Goal: Task Accomplishment & Management: Use online tool/utility

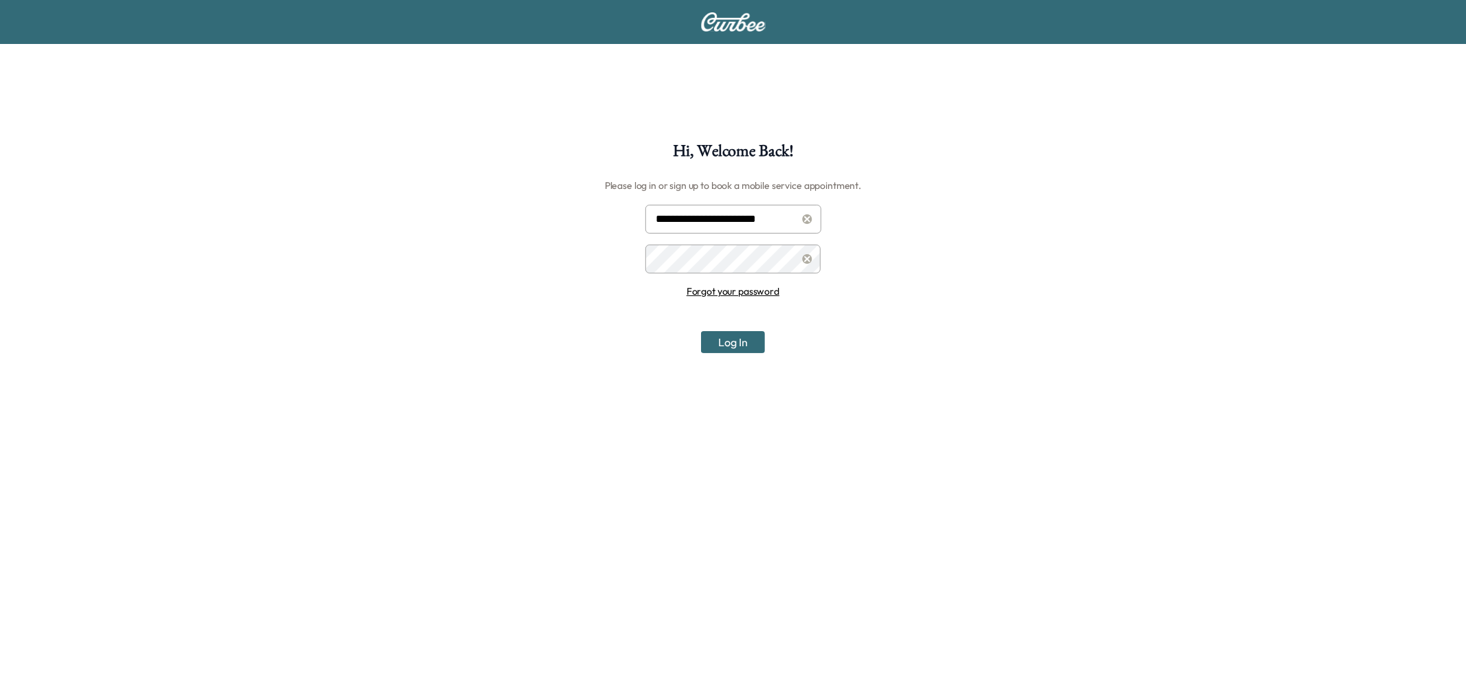
click at [727, 205] on input "**********" at bounding box center [733, 219] width 176 height 29
type input "**********"
click at [739, 333] on button "Log In" at bounding box center [733, 342] width 64 height 22
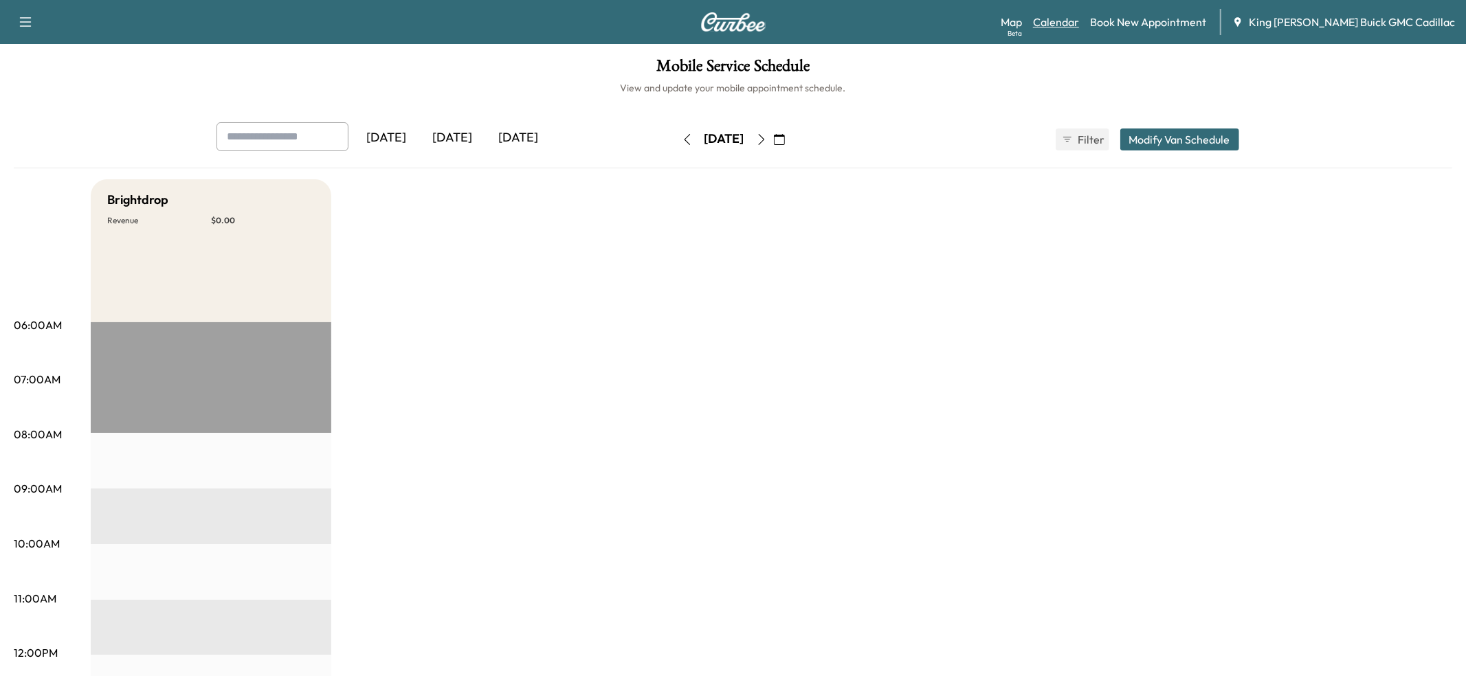
click at [1079, 24] on link "Calendar" at bounding box center [1056, 22] width 46 height 16
click at [767, 139] on icon "button" at bounding box center [761, 139] width 11 height 11
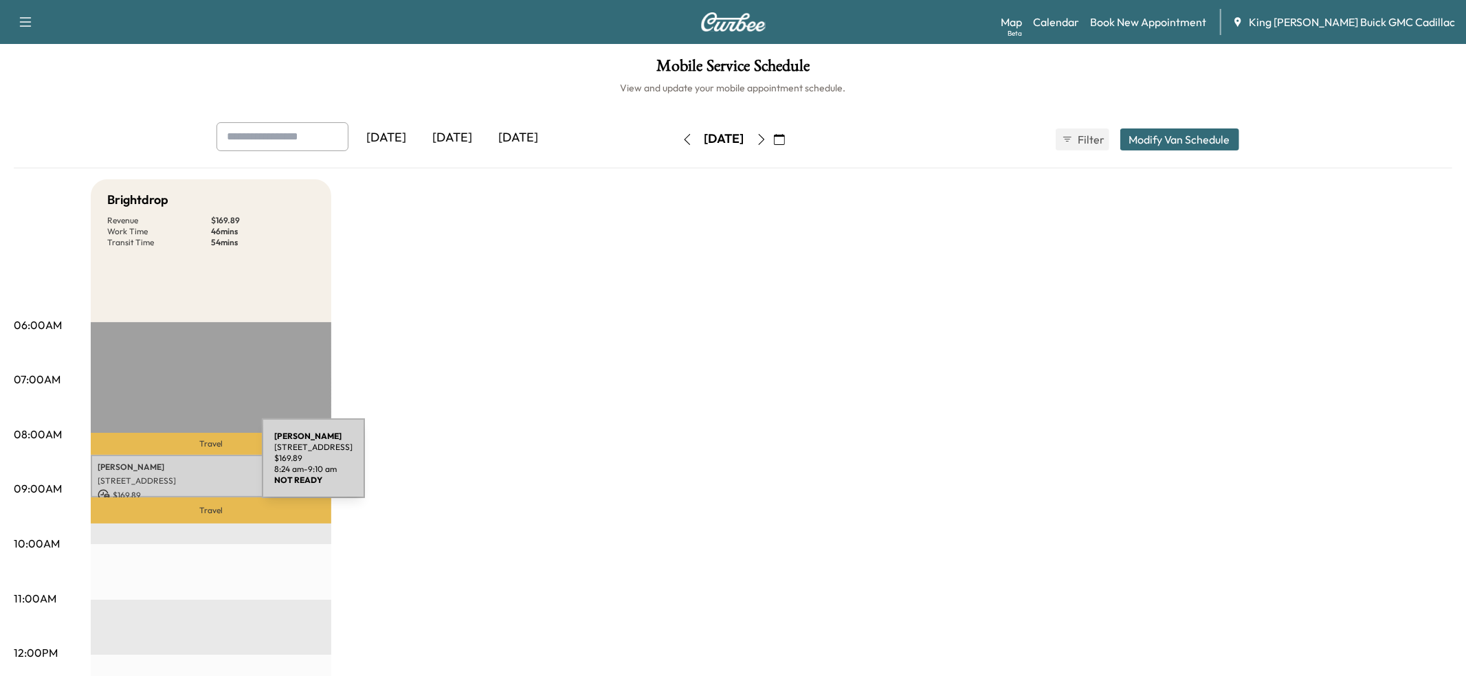
click at [159, 467] on p "[PERSON_NAME]" at bounding box center [211, 467] width 227 height 11
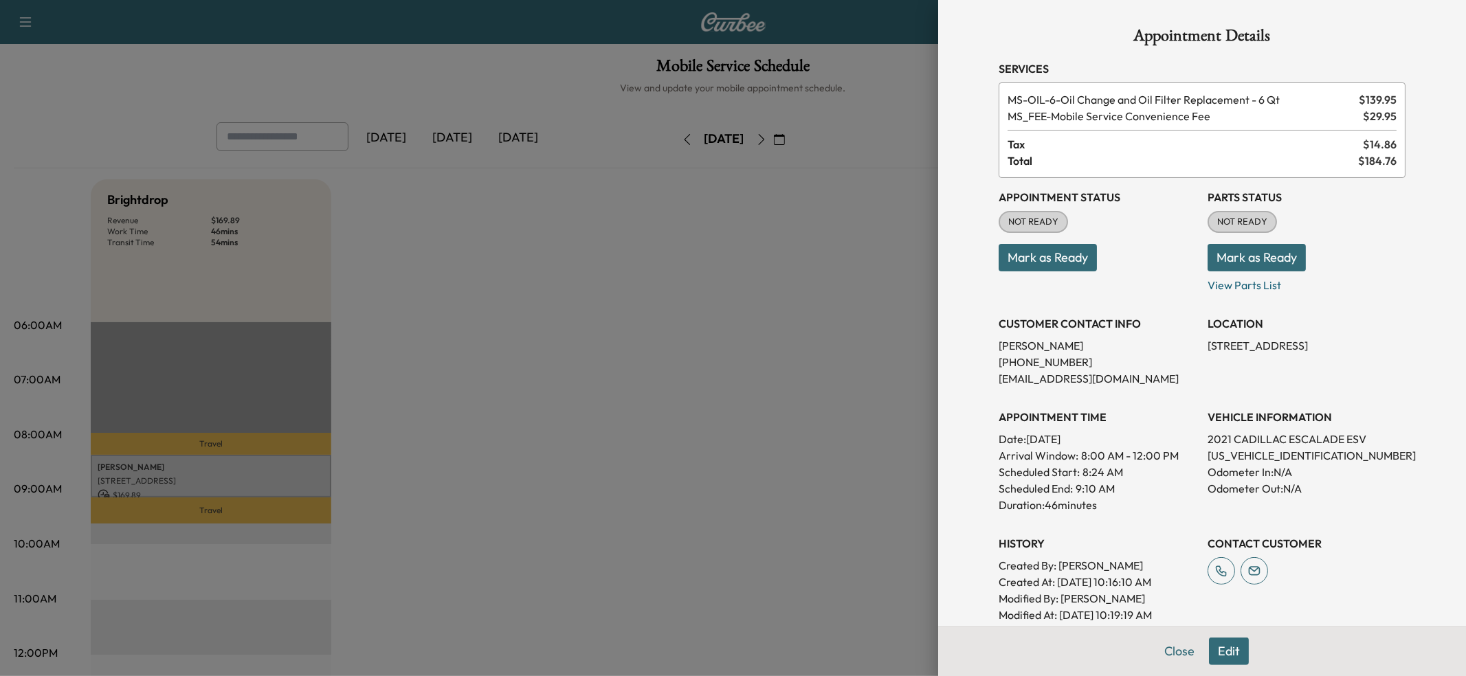
click at [1053, 252] on button "Mark as Ready" at bounding box center [1047, 257] width 98 height 27
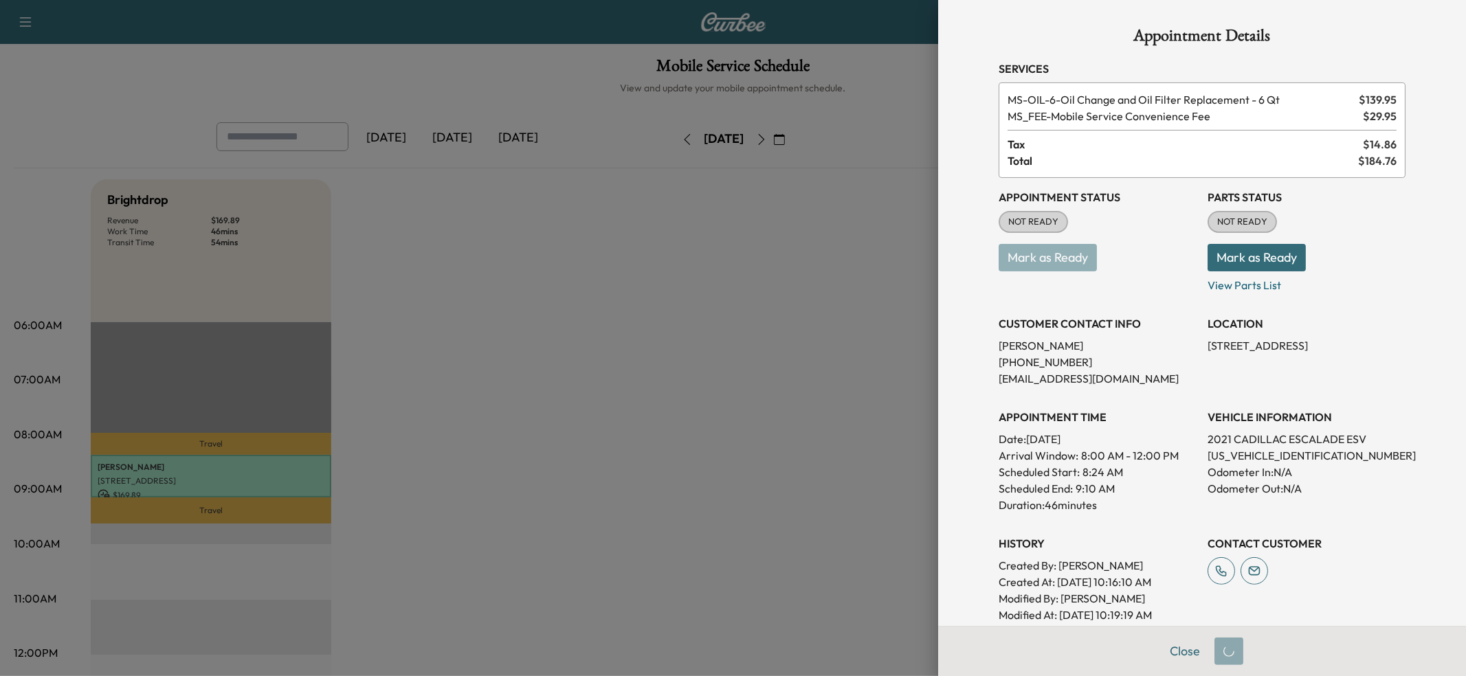
click at [1226, 253] on button "Mark as Ready" at bounding box center [1256, 257] width 98 height 27
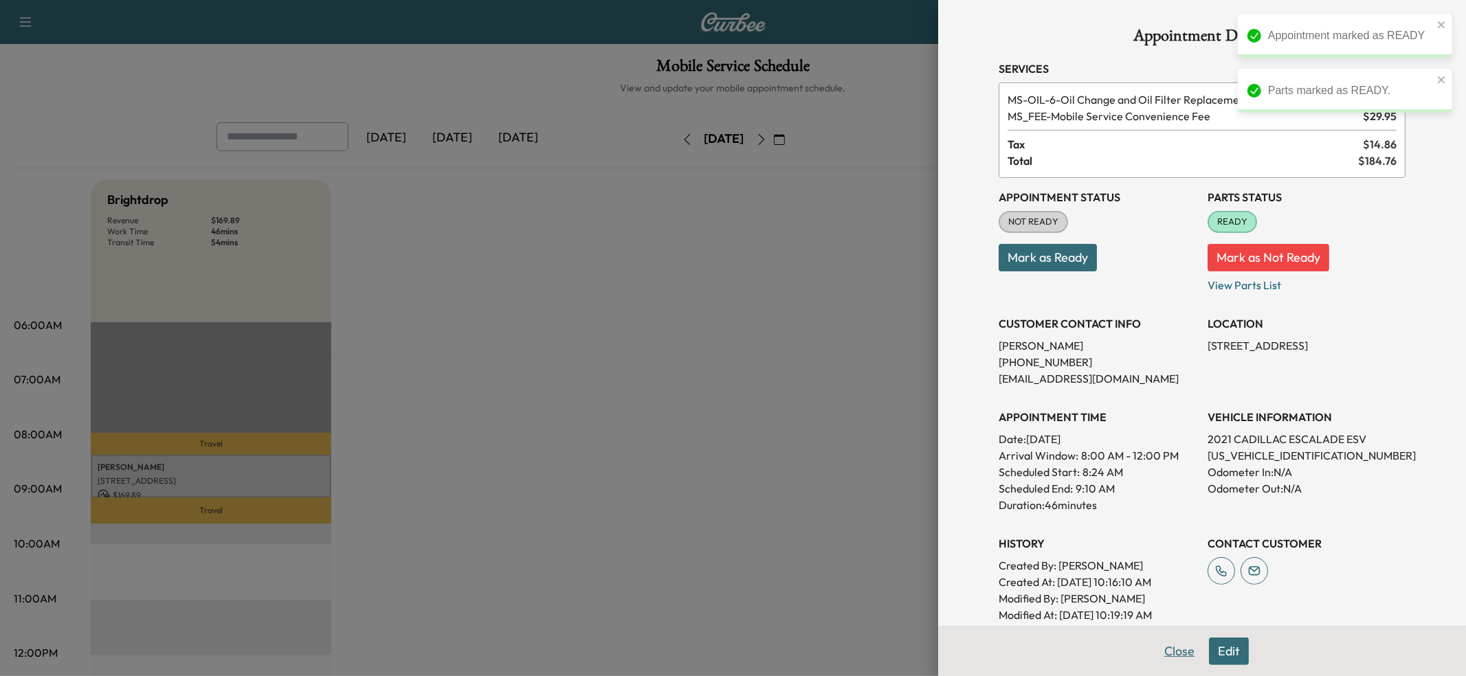
click at [1176, 644] on button "Close" at bounding box center [1179, 651] width 48 height 27
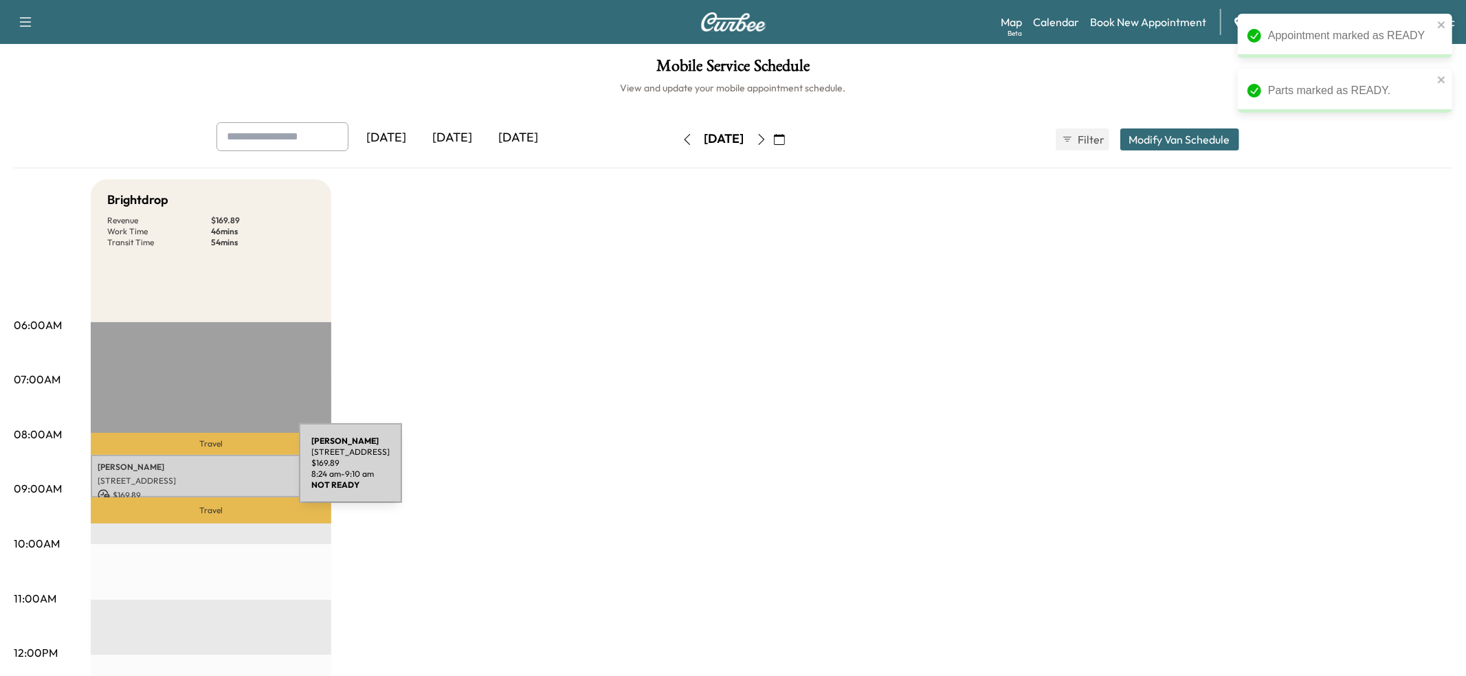
click at [196, 471] on p "[PERSON_NAME]" at bounding box center [211, 467] width 227 height 11
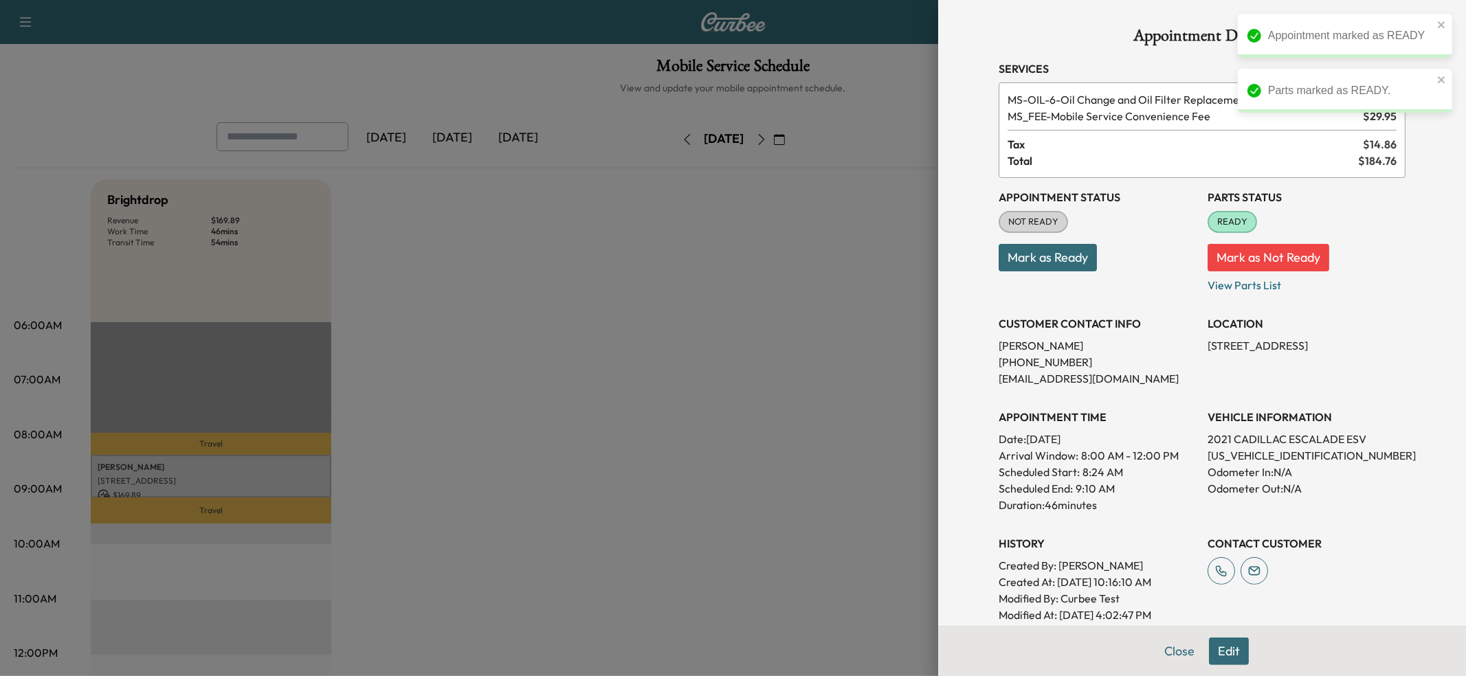
click at [1065, 249] on button "Mark as Ready" at bounding box center [1047, 257] width 98 height 27
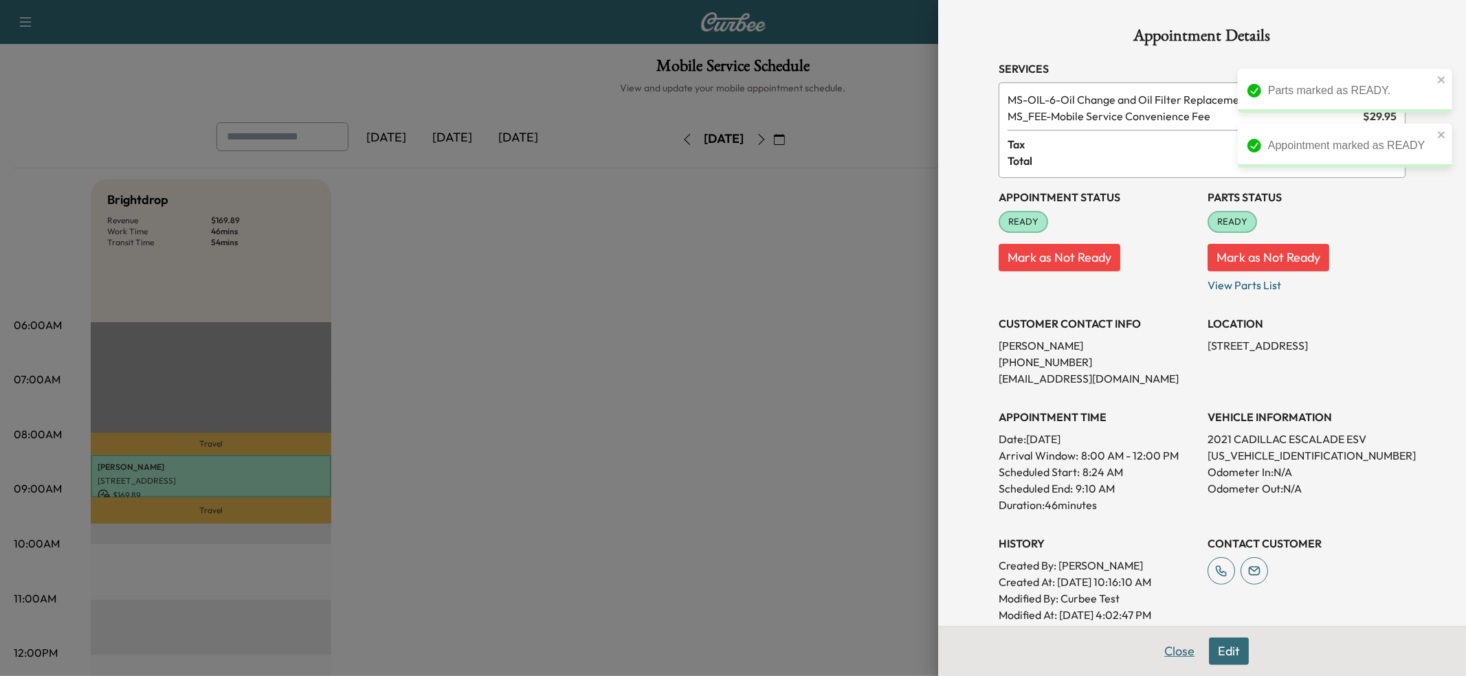
click at [1187, 654] on button "Close" at bounding box center [1179, 651] width 48 height 27
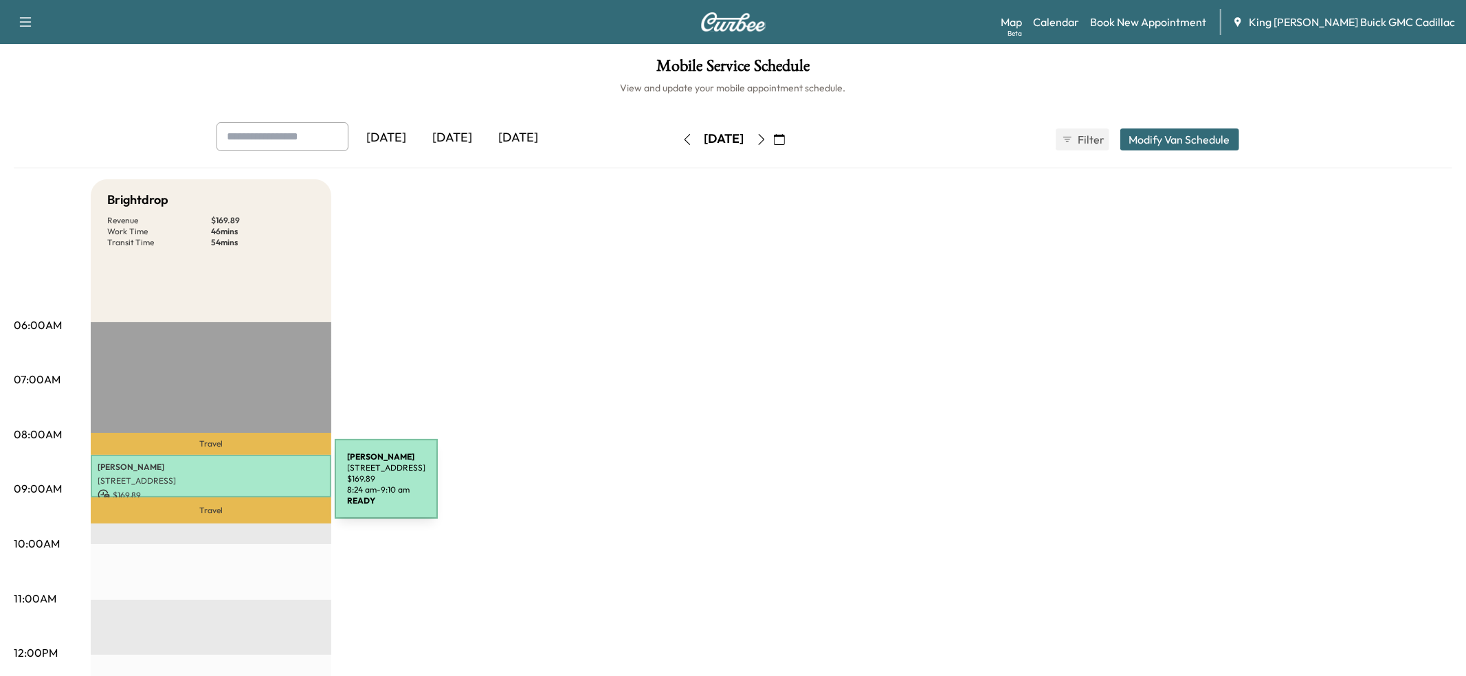
click at [232, 487] on div "SYED [STREET_ADDRESS] $ 169.89 8:24 am - 9:10 am" at bounding box center [211, 476] width 240 height 43
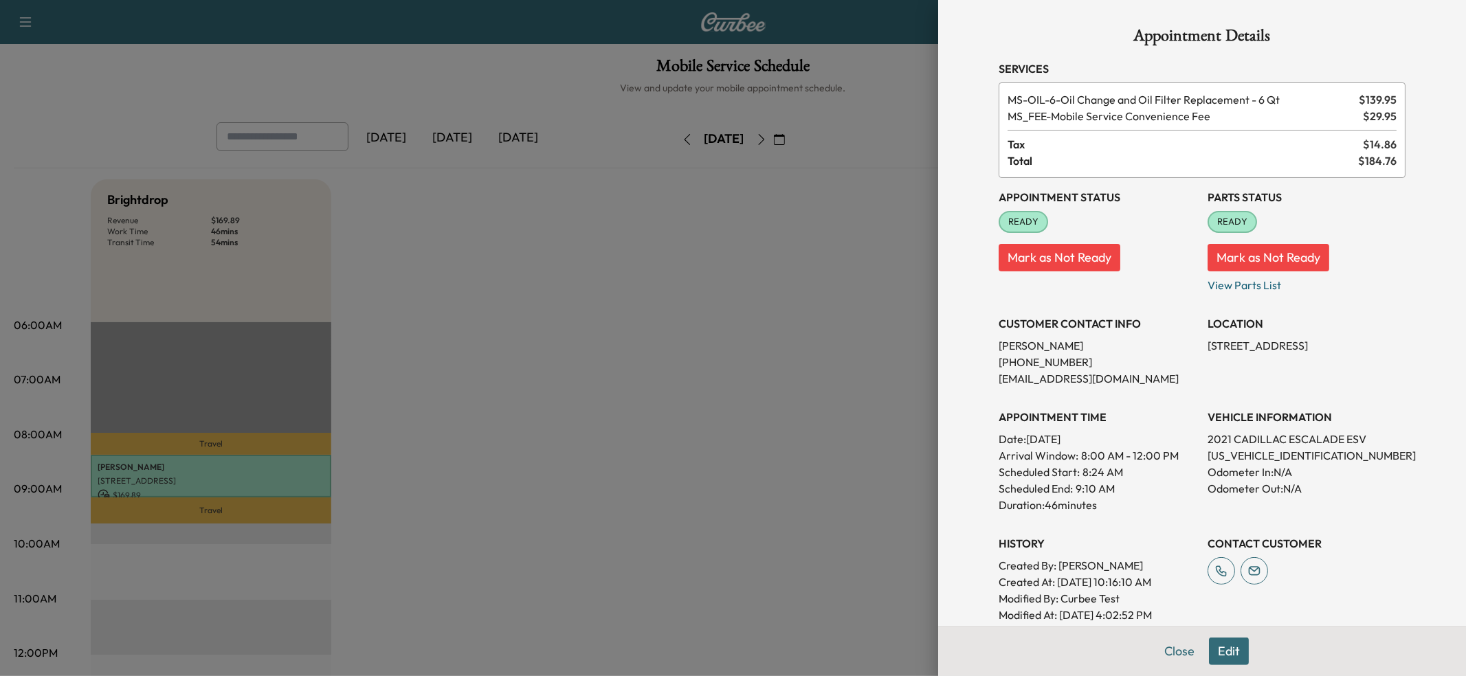
drag, startPoint x: 672, startPoint y: 293, endPoint x: 881, endPoint y: 163, distance: 245.9
click at [675, 292] on div at bounding box center [733, 338] width 1466 height 676
